Goal: Information Seeking & Learning: Learn about a topic

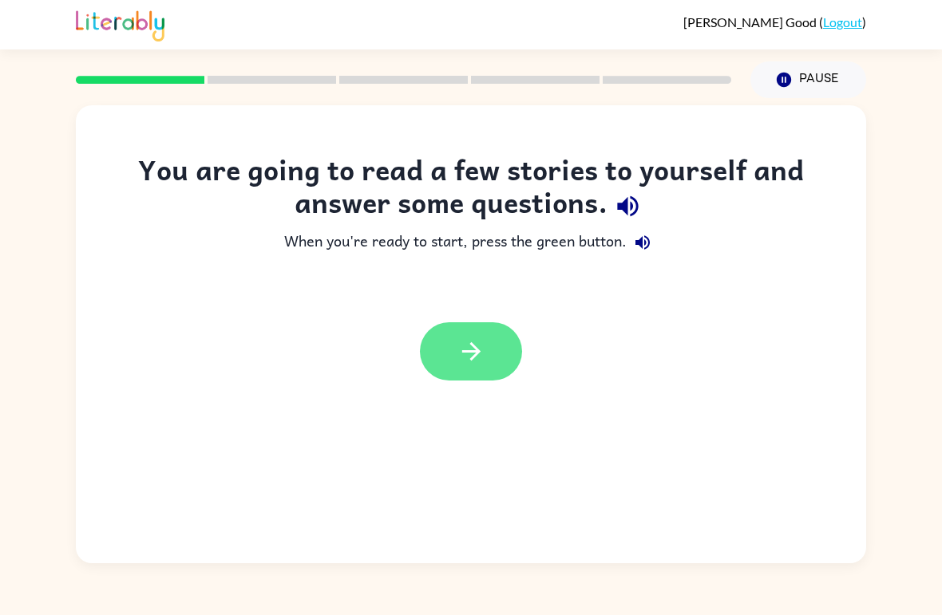
click at [461, 364] on icon "button" at bounding box center [471, 352] width 28 height 28
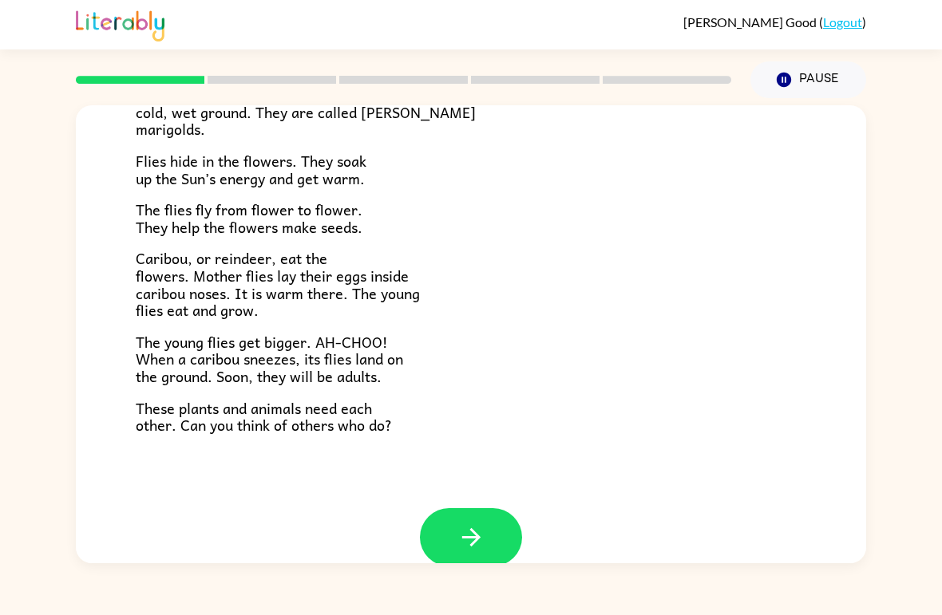
scroll to position [300, 0]
click at [476, 523] on icon "button" at bounding box center [471, 537] width 28 height 28
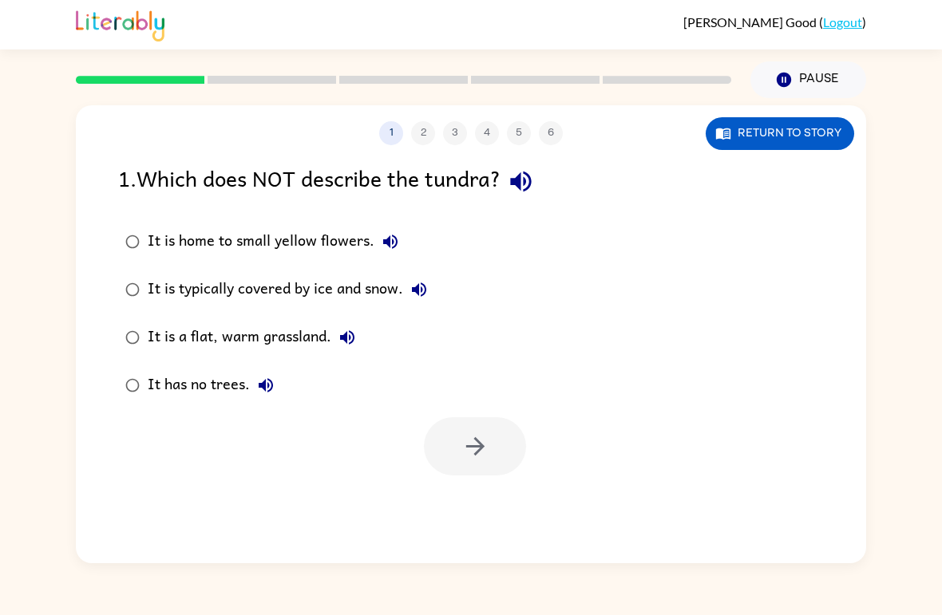
scroll to position [0, 0]
click at [480, 467] on button "button" at bounding box center [475, 446] width 102 height 58
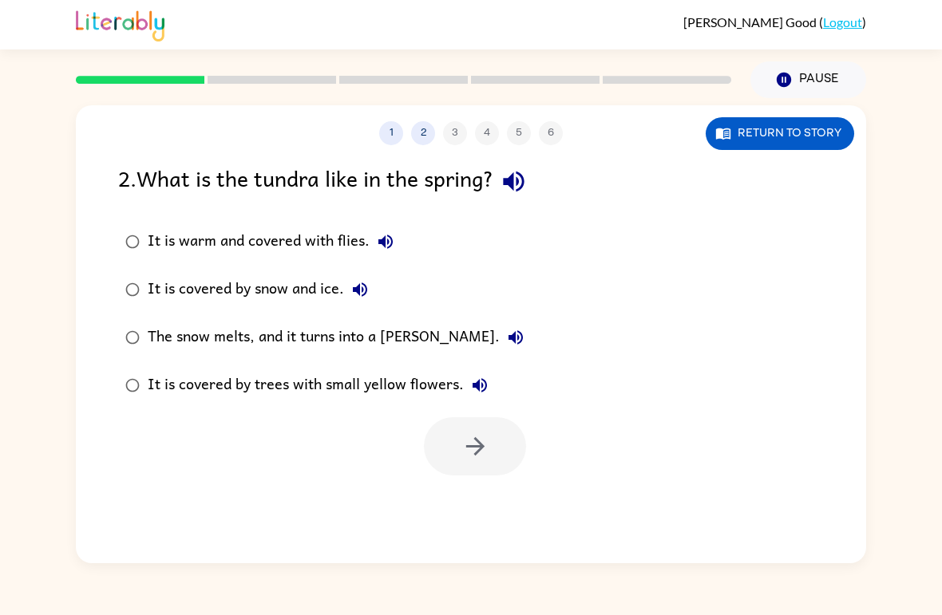
click at [183, 341] on div "The snow melts, and it turns into a [PERSON_NAME]." at bounding box center [340, 338] width 384 height 32
click at [479, 466] on button "button" at bounding box center [475, 446] width 102 height 58
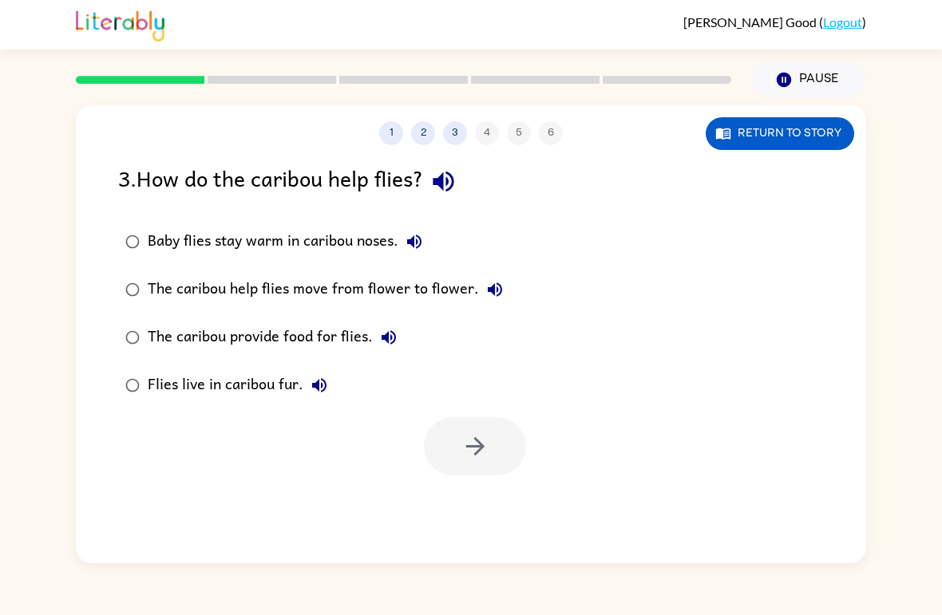
click at [193, 286] on div "The caribou help flies move from flower to flower." at bounding box center [329, 290] width 363 height 32
click at [482, 448] on icon "button" at bounding box center [474, 446] width 18 height 18
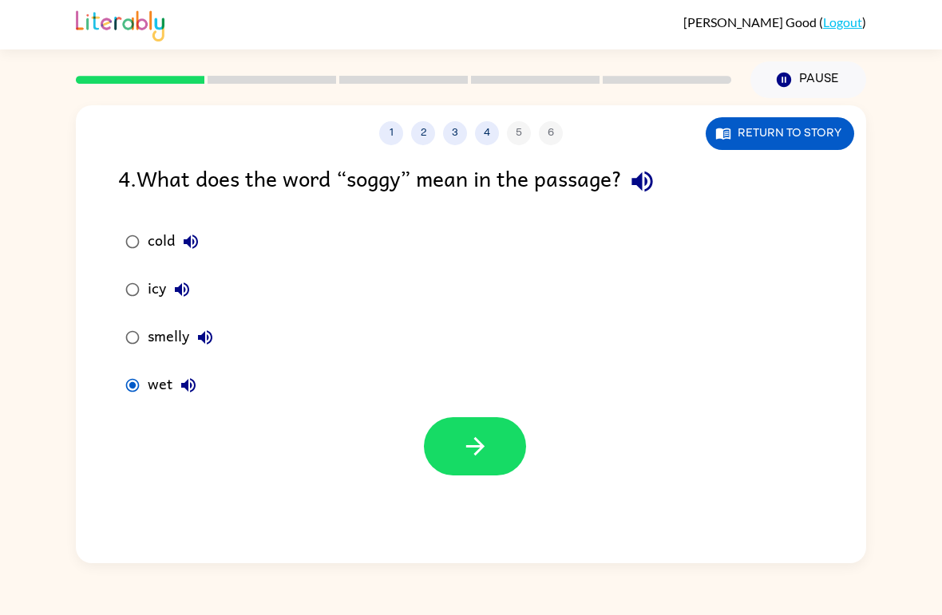
click at [523, 427] on div at bounding box center [475, 446] width 102 height 58
click at [480, 455] on icon "button" at bounding box center [475, 446] width 28 height 28
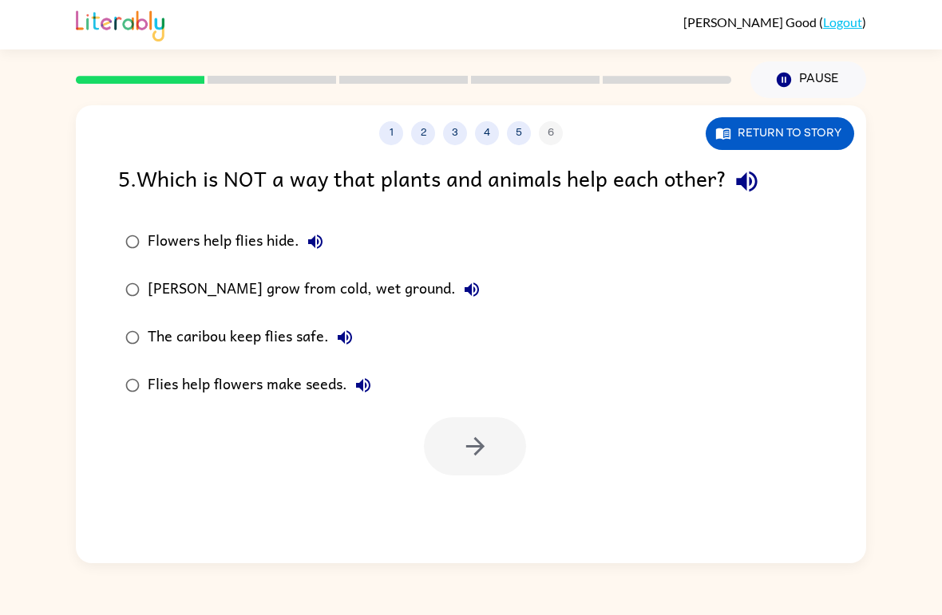
click at [195, 287] on div "[PERSON_NAME] grow from cold, wet ground." at bounding box center [318, 290] width 340 height 32
click at [476, 446] on icon "button" at bounding box center [475, 446] width 28 height 28
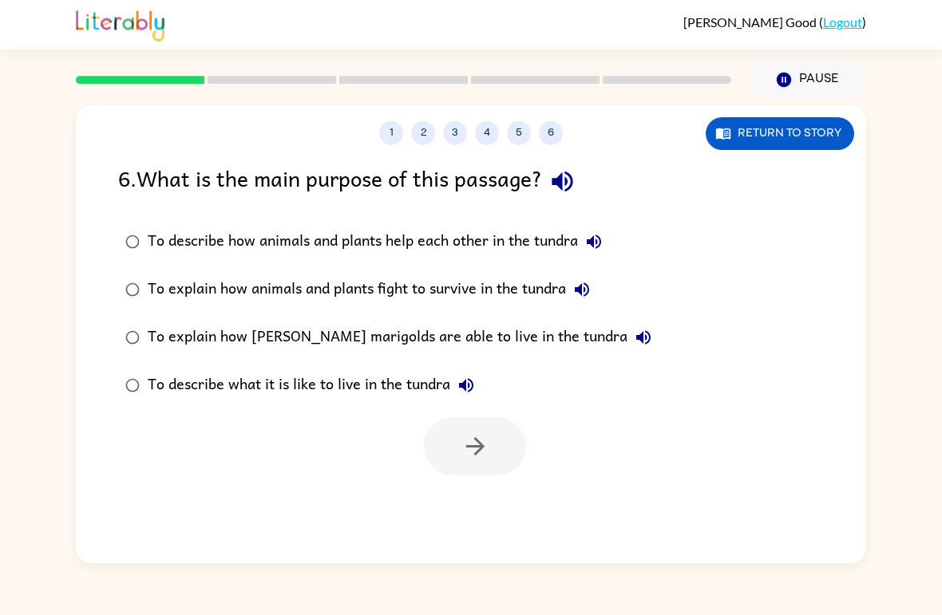
click at [172, 240] on div "To describe how animals and plants help each other in the tundra" at bounding box center [379, 242] width 462 height 32
click at [485, 445] on icon "button" at bounding box center [475, 446] width 28 height 28
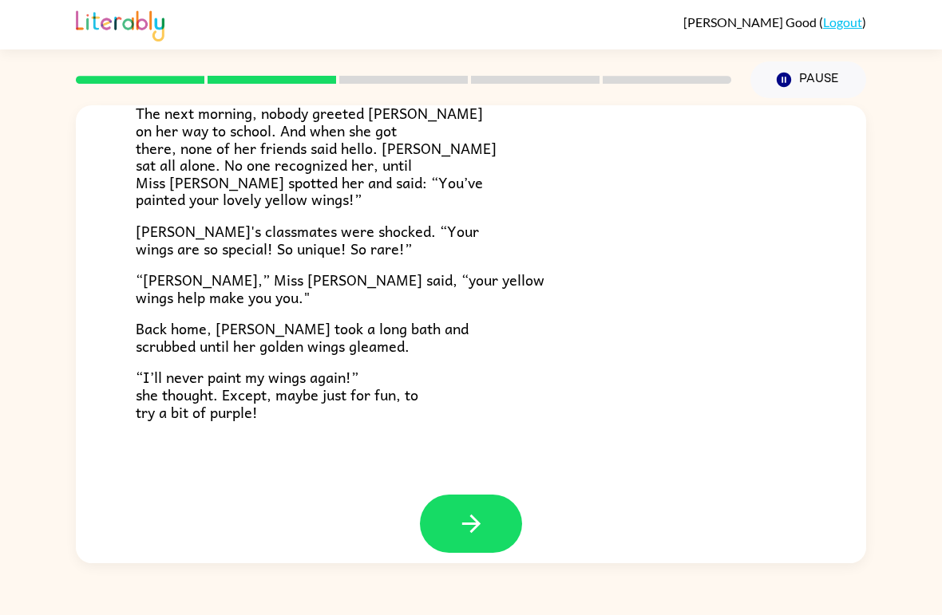
scroll to position [429, 0]
click at [493, 536] on button "button" at bounding box center [471, 525] width 102 height 58
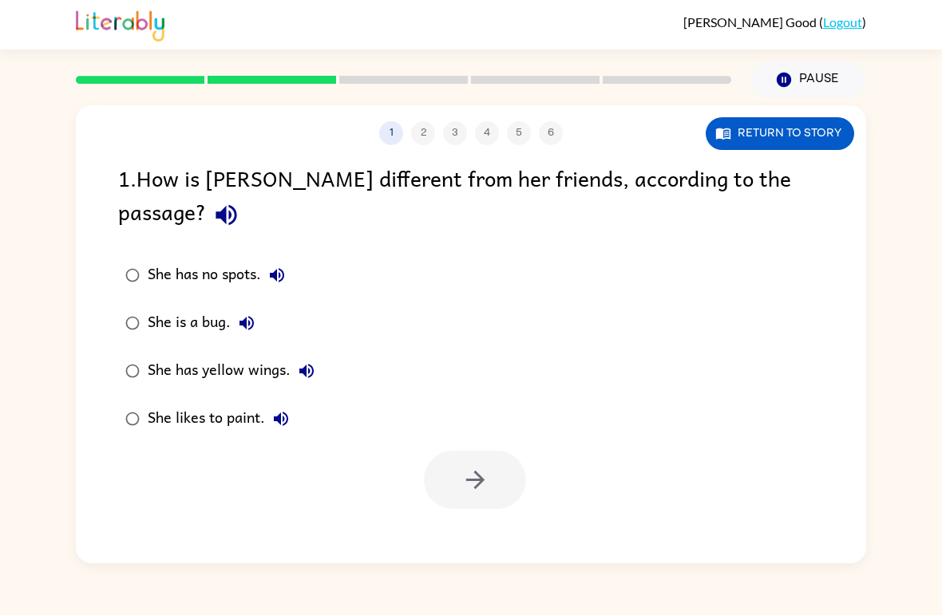
scroll to position [0, 0]
click at [186, 355] on div "She has yellow wings." at bounding box center [235, 371] width 175 height 32
click at [485, 471] on button "button" at bounding box center [475, 480] width 102 height 58
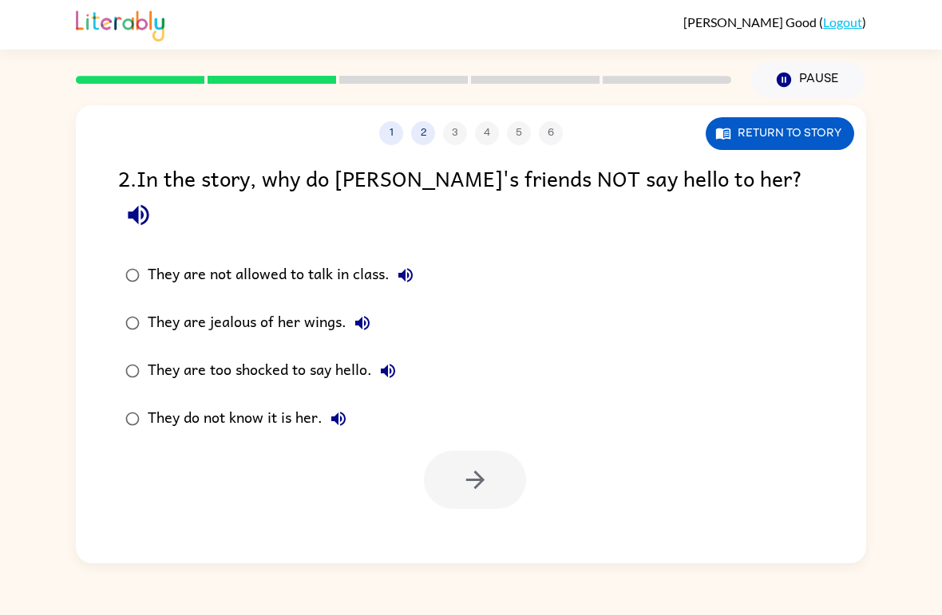
click at [156, 403] on div "They do not know it is her." at bounding box center [251, 419] width 207 height 32
click at [463, 466] on icon "button" at bounding box center [475, 480] width 28 height 28
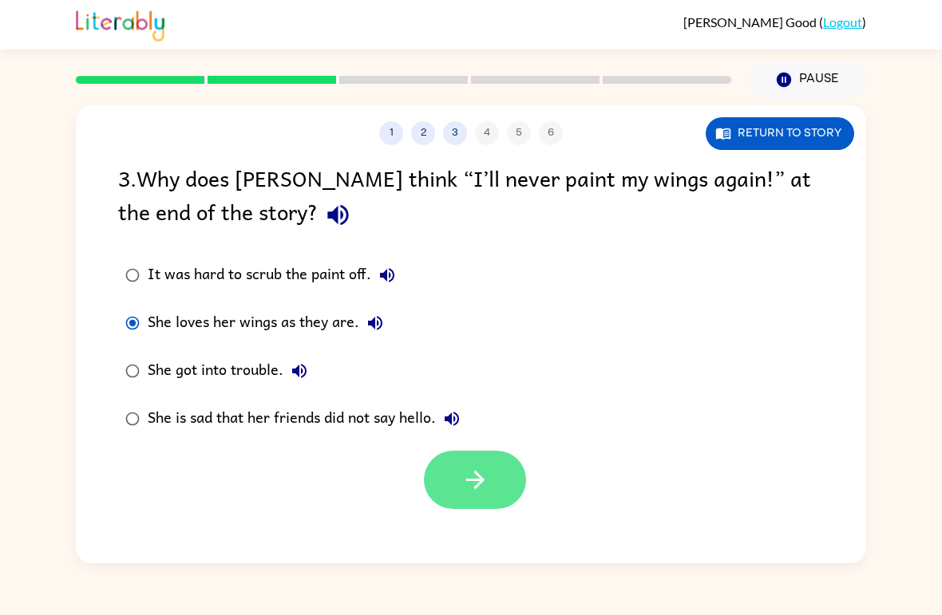
click at [472, 506] on button "button" at bounding box center [475, 480] width 102 height 58
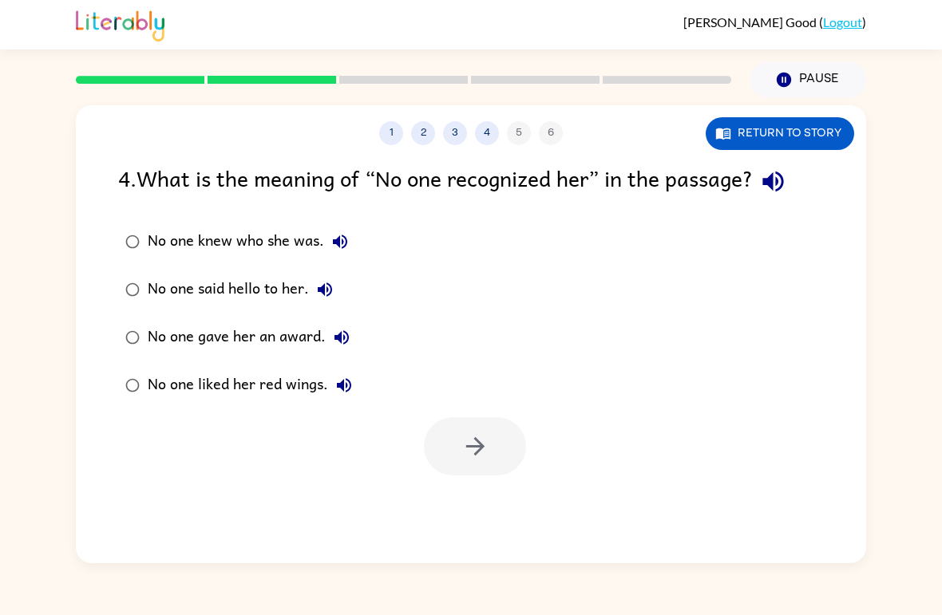
click at [176, 243] on div "No one knew who she was." at bounding box center [252, 242] width 208 height 32
click at [506, 438] on button "button" at bounding box center [475, 446] width 102 height 58
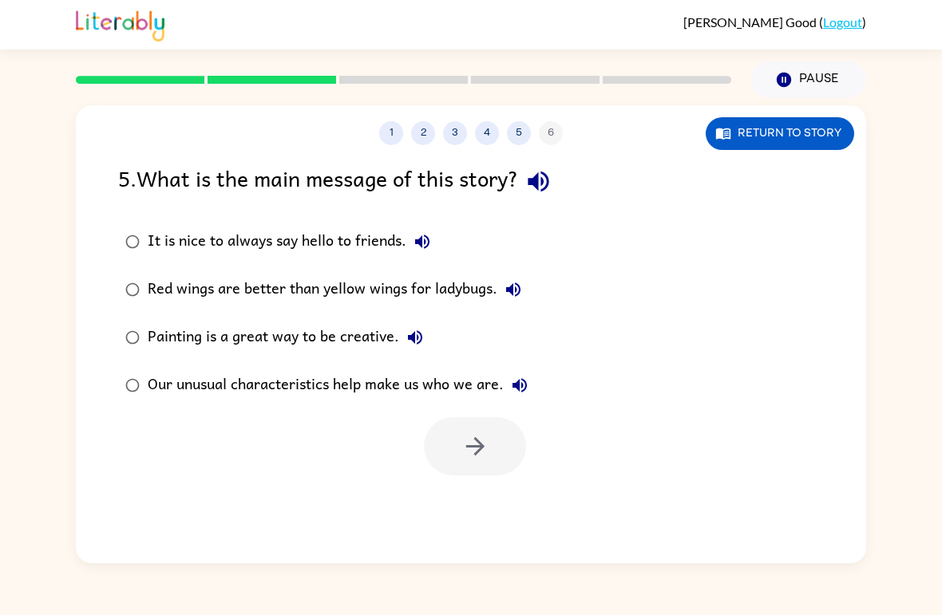
click at [172, 400] on div "Our unusual characteristics help make us who we are." at bounding box center [342, 385] width 388 height 32
click at [494, 450] on button "button" at bounding box center [475, 446] width 102 height 58
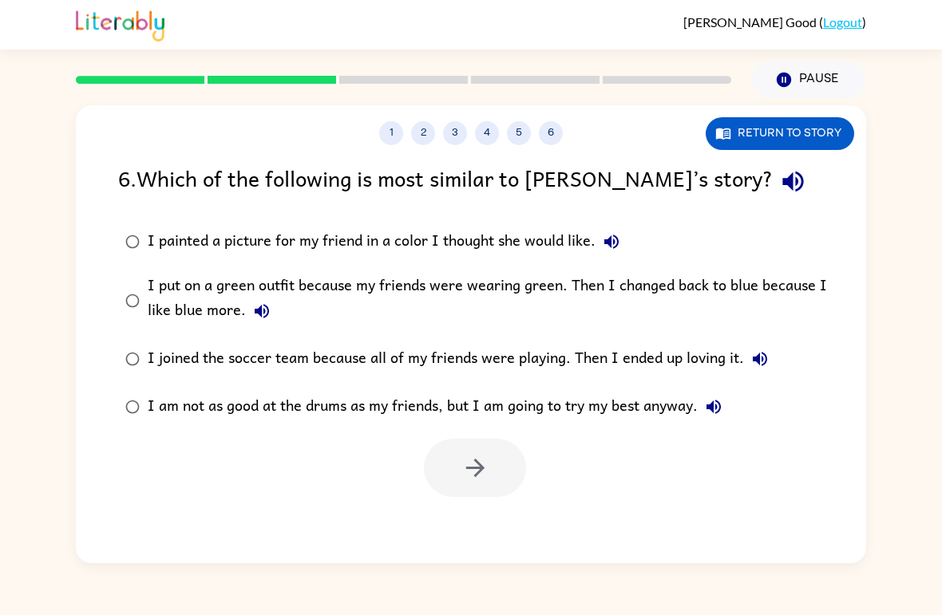
click at [752, 300] on div "I put on a green outfit because my friends were wearing green. Then I changed b…" at bounding box center [496, 300] width 697 height 53
click at [503, 472] on button "button" at bounding box center [475, 468] width 102 height 58
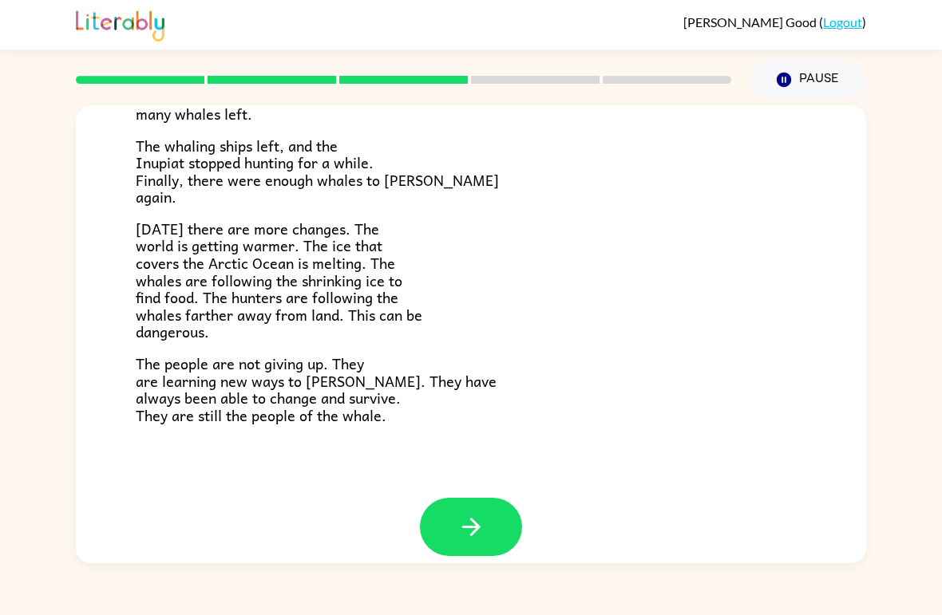
scroll to position [518, 0]
click at [500, 502] on button "button" at bounding box center [471, 528] width 102 height 58
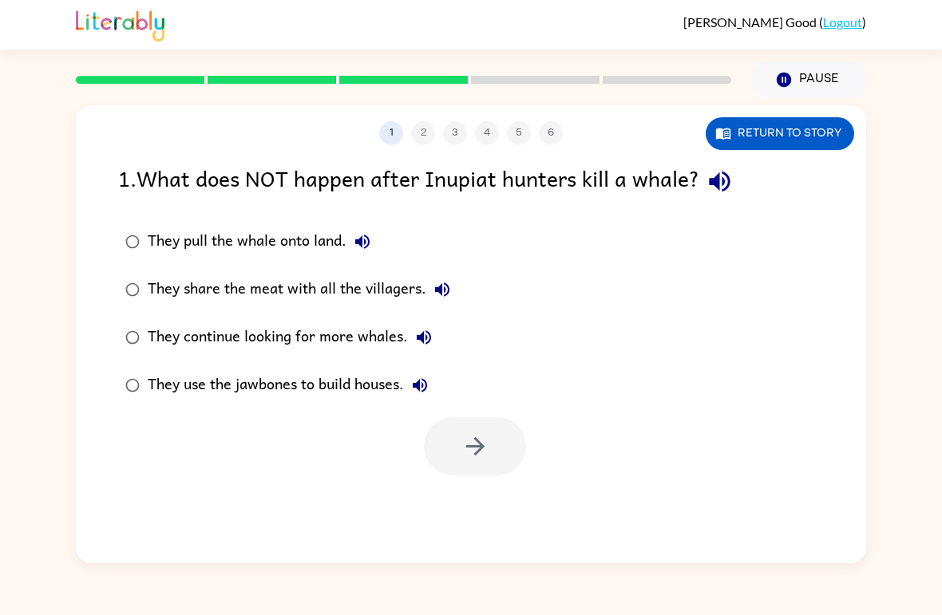
scroll to position [0, 0]
click at [179, 290] on div "They share the meat with all the villagers." at bounding box center [303, 290] width 310 height 32
click at [442, 434] on button "button" at bounding box center [475, 446] width 102 height 58
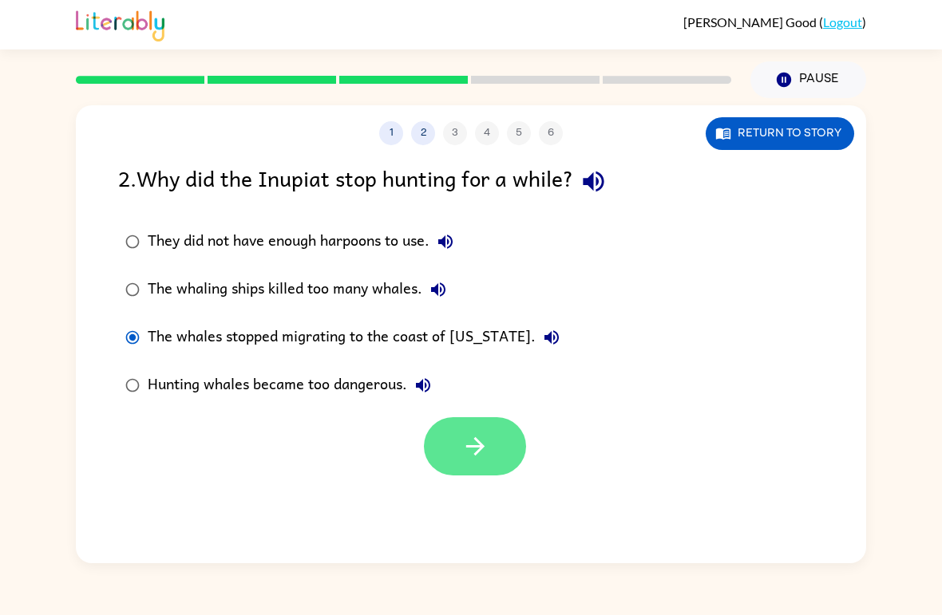
click at [480, 455] on icon "button" at bounding box center [475, 446] width 28 height 28
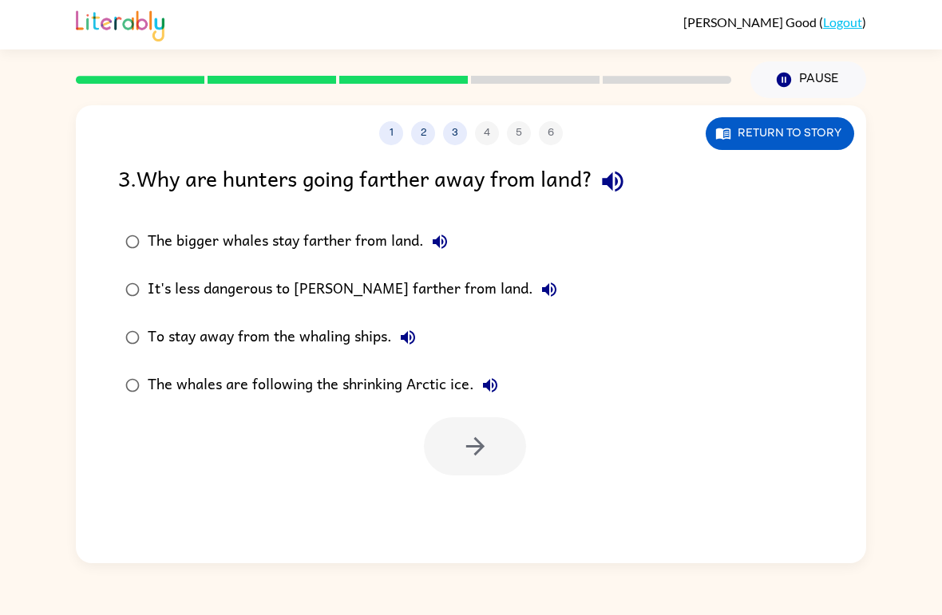
click at [188, 390] on div "The whales are following the shrinking Arctic ice." at bounding box center [327, 385] width 358 height 32
click at [477, 448] on icon "button" at bounding box center [474, 446] width 18 height 18
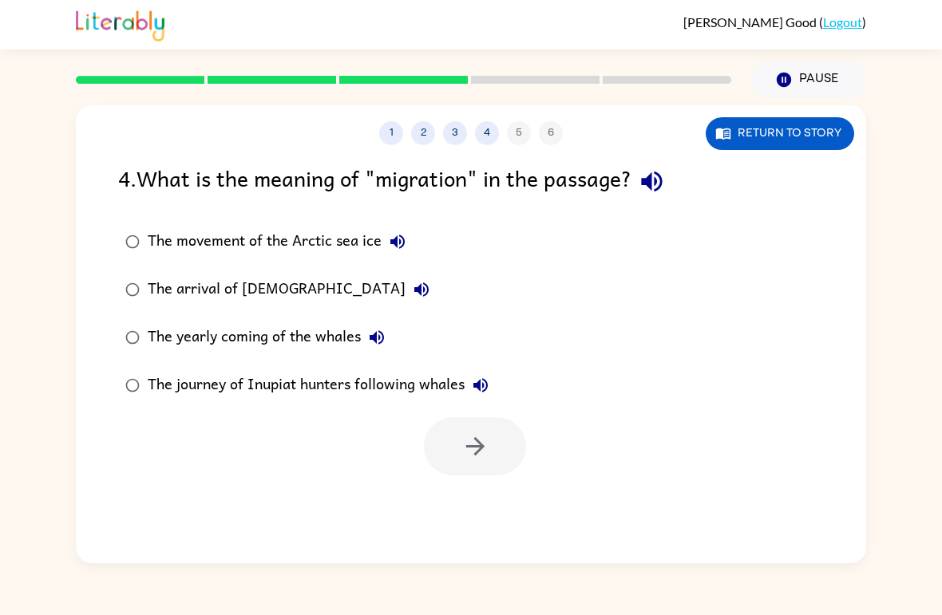
click at [168, 243] on div "The movement of the Arctic sea ice" at bounding box center [281, 242] width 266 height 32
click at [459, 458] on button "button" at bounding box center [475, 446] width 102 height 58
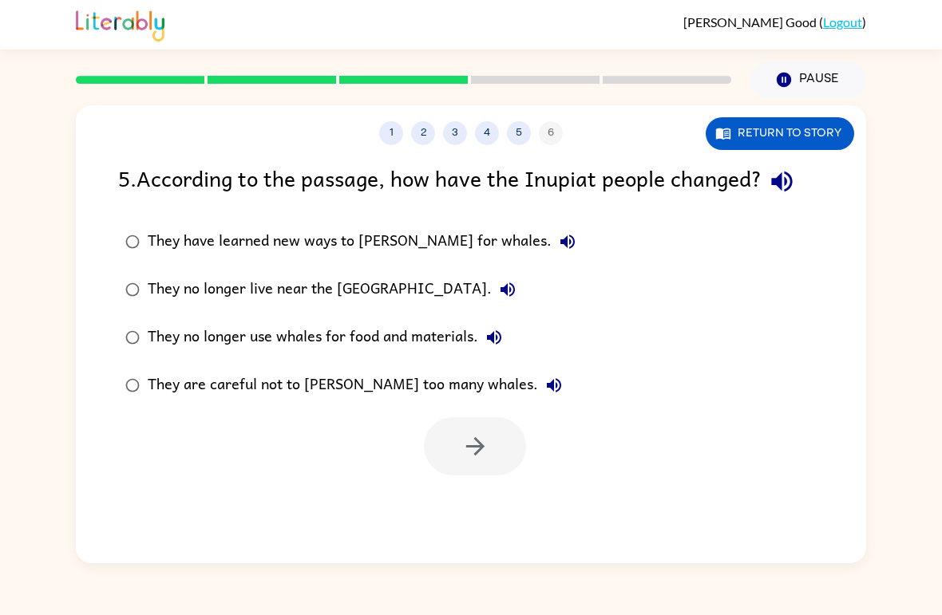
click at [167, 251] on div "They have learned new ways to [PERSON_NAME] for whales." at bounding box center [366, 242] width 436 height 32
click at [469, 442] on icon "button" at bounding box center [475, 446] width 28 height 28
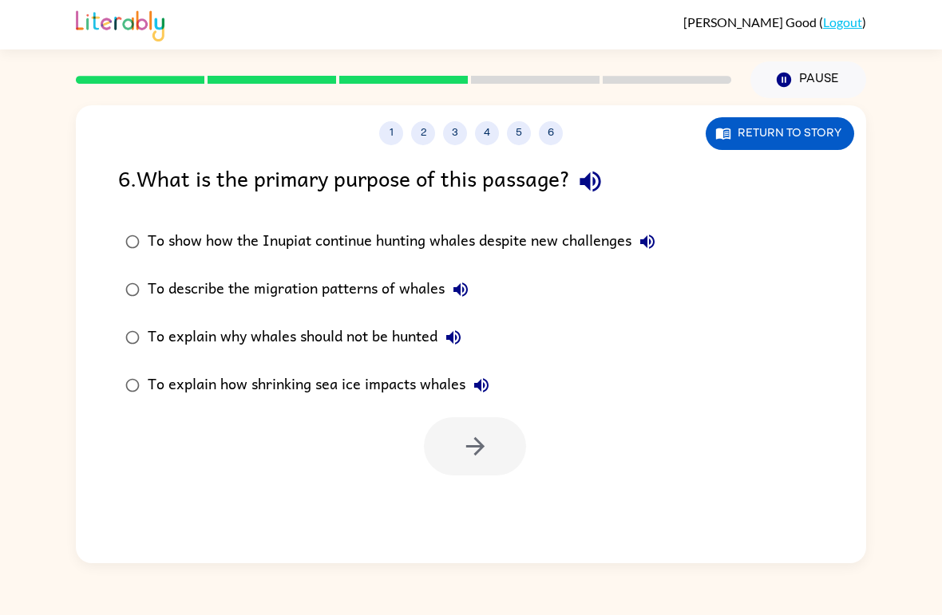
click at [184, 338] on div "To explain why whales should not be hunted" at bounding box center [309, 338] width 322 height 32
click at [476, 450] on icon "button" at bounding box center [475, 446] width 28 height 28
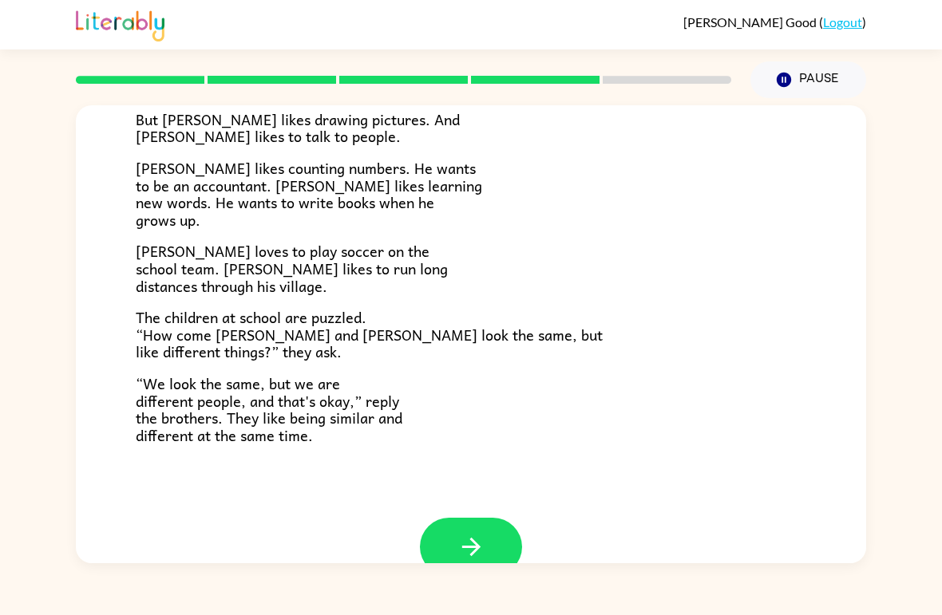
scroll to position [308, 0]
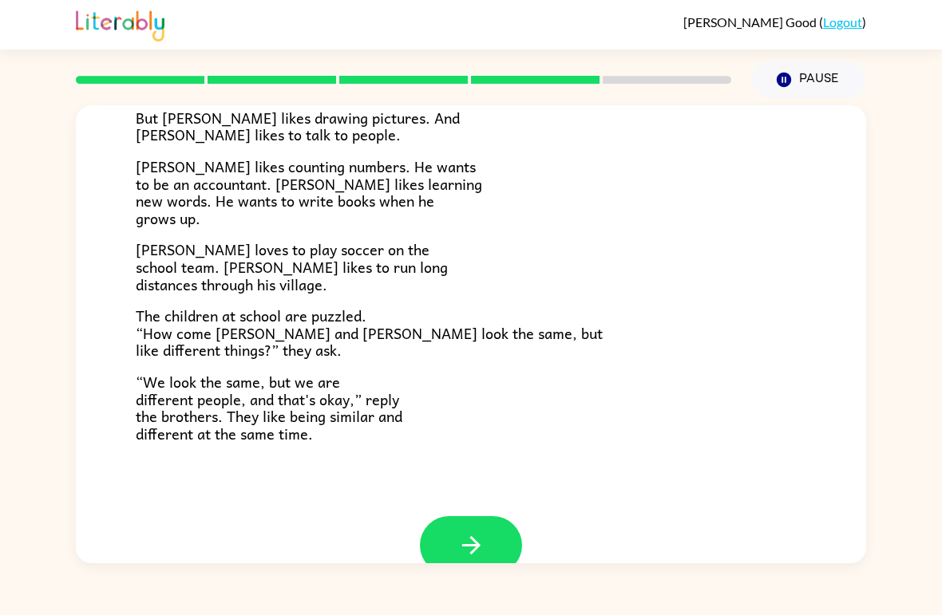
click at [922, 414] on div "[PERSON_NAME] and [PERSON_NAME] and [PERSON_NAME] are twin brothers. "They look…" at bounding box center [471, 330] width 942 height 465
click at [930, 416] on div "[PERSON_NAME] and [PERSON_NAME] and [PERSON_NAME] are twin brothers. "They look…" at bounding box center [471, 330] width 942 height 465
click at [935, 415] on div "[PERSON_NAME] and [PERSON_NAME] and [PERSON_NAME] are twin brothers. "They look…" at bounding box center [471, 330] width 942 height 465
click at [521, 516] on div at bounding box center [471, 545] width 102 height 58
click at [475, 561] on button "button" at bounding box center [471, 545] width 102 height 58
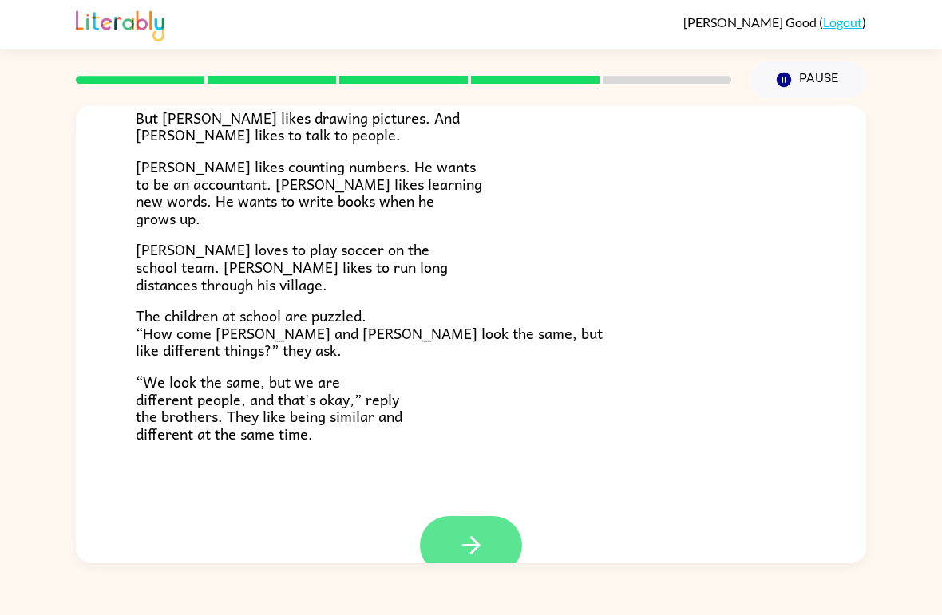
scroll to position [0, 0]
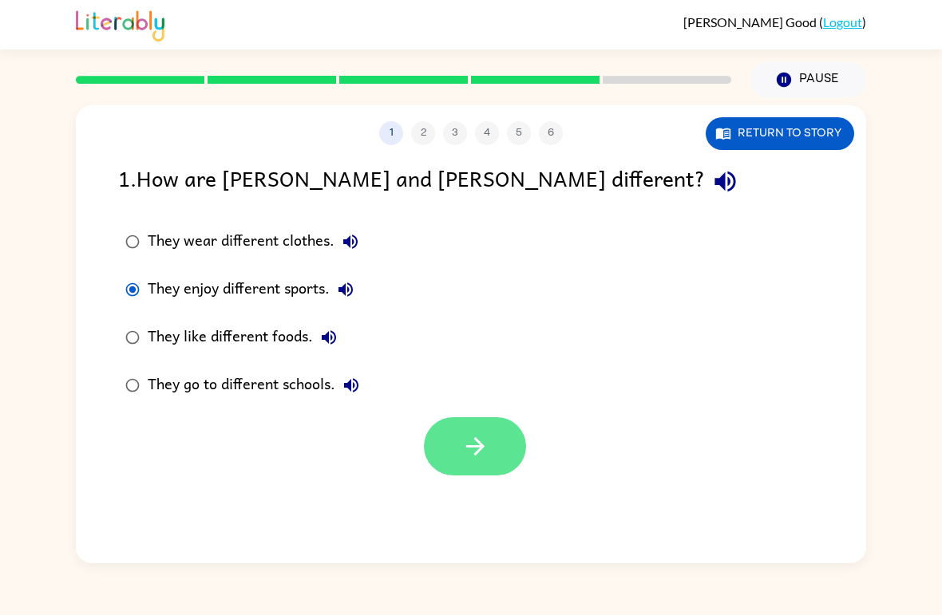
click at [468, 457] on icon "button" at bounding box center [475, 446] width 28 height 28
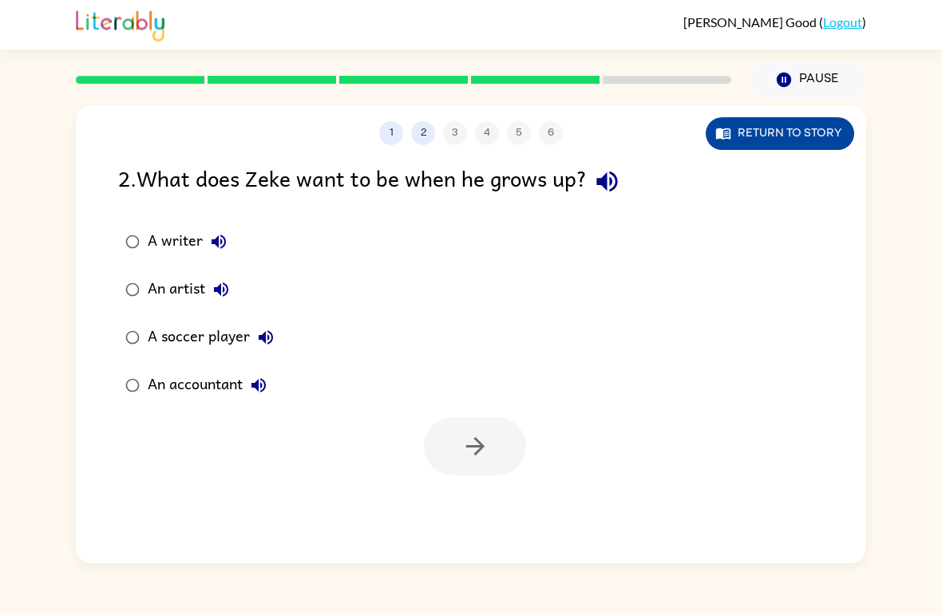
click at [796, 149] on button "Return to story" at bounding box center [779, 133] width 148 height 33
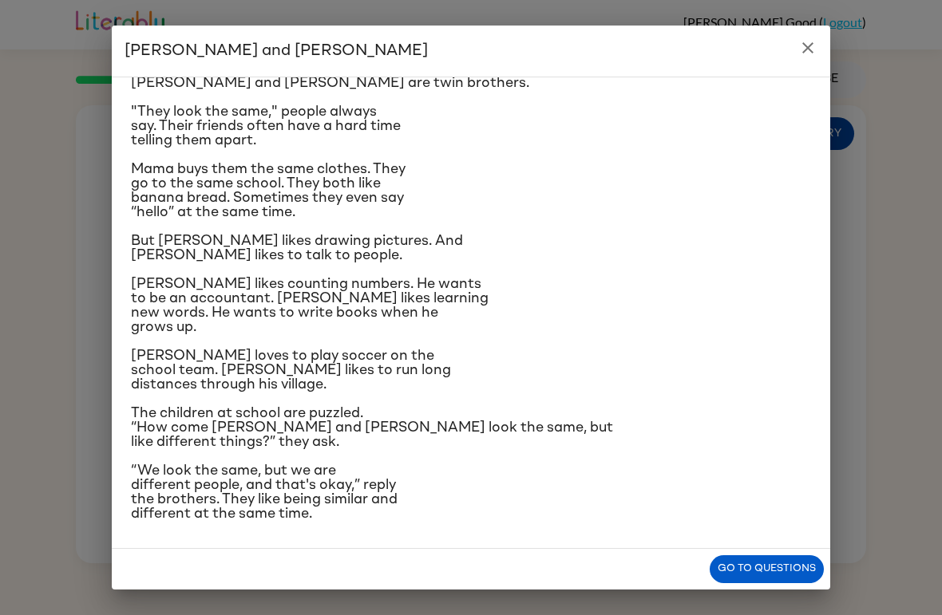
scroll to position [93, 0]
click at [821, 46] on button "close" at bounding box center [808, 48] width 32 height 32
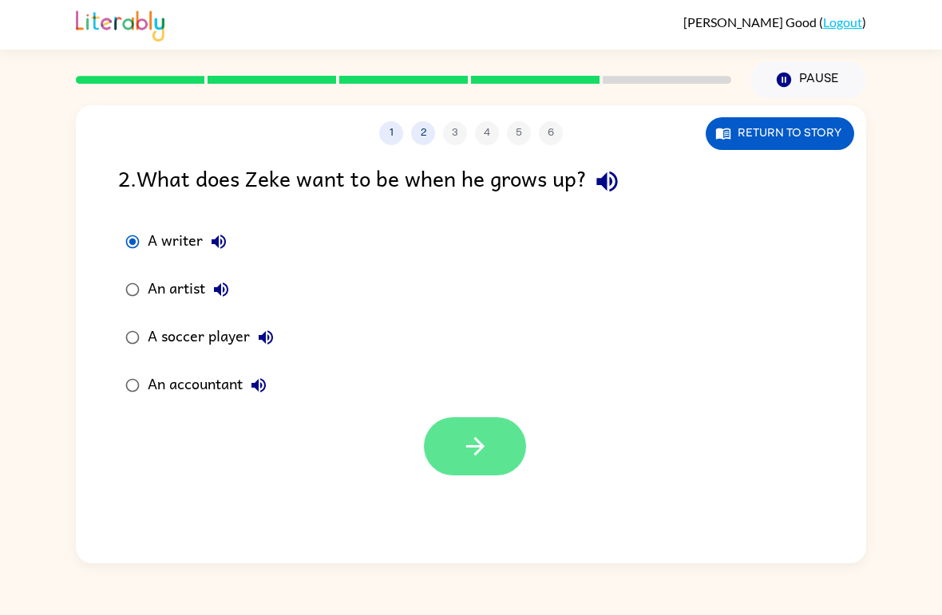
click at [485, 454] on icon "button" at bounding box center [475, 446] width 28 height 28
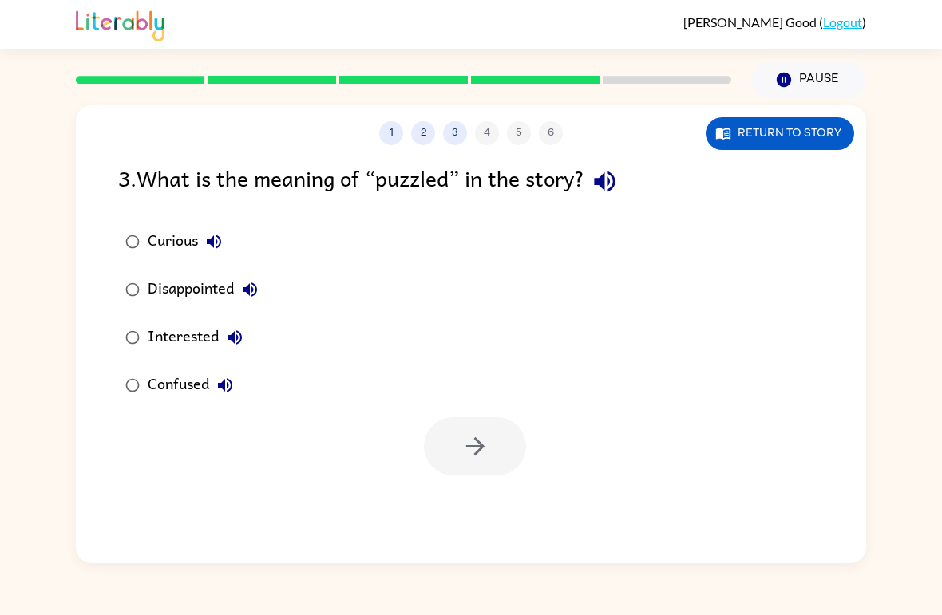
click at [158, 397] on div "Confused" at bounding box center [194, 385] width 93 height 32
click at [500, 460] on button "button" at bounding box center [475, 446] width 102 height 58
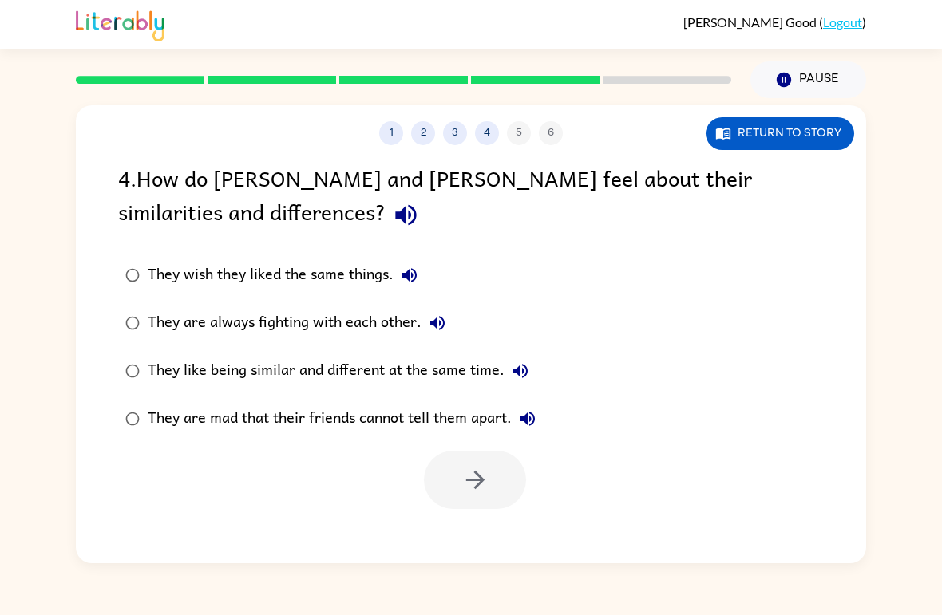
click at [180, 373] on div "They like being similar and different at the same time." at bounding box center [342, 371] width 389 height 32
click at [445, 496] on button "button" at bounding box center [475, 480] width 102 height 58
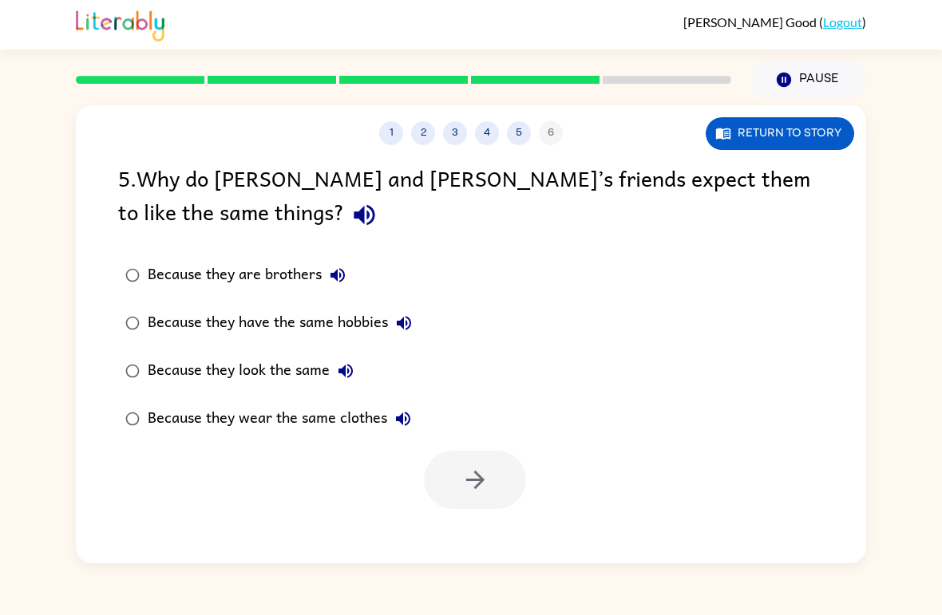
click at [172, 365] on div "Because they look the same" at bounding box center [255, 371] width 214 height 32
click at [480, 469] on icon "button" at bounding box center [475, 480] width 28 height 28
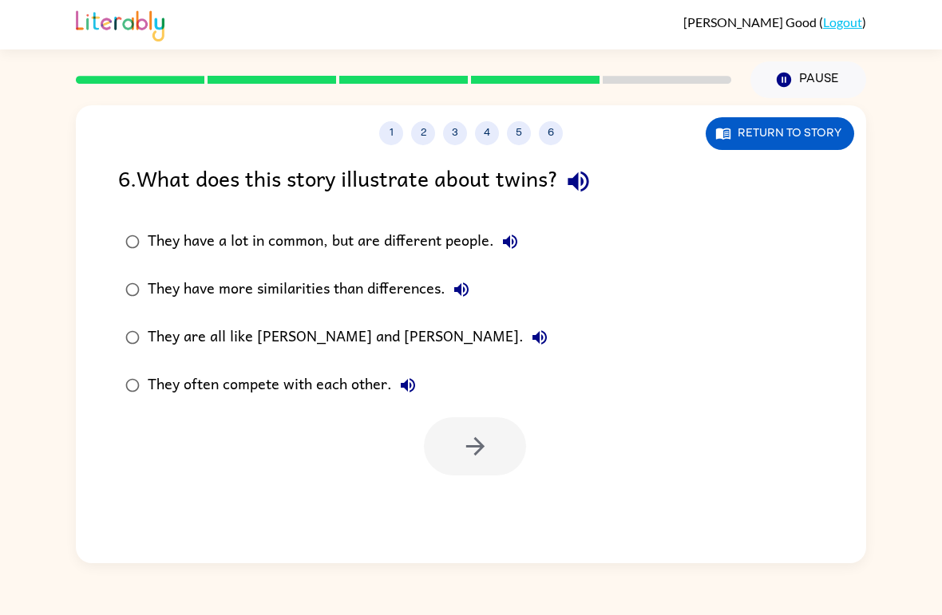
click at [177, 243] on div "They have a lot in common, but are different people." at bounding box center [337, 242] width 378 height 32
click at [488, 460] on icon "button" at bounding box center [475, 446] width 28 height 28
